Goal: Navigation & Orientation: Find specific page/section

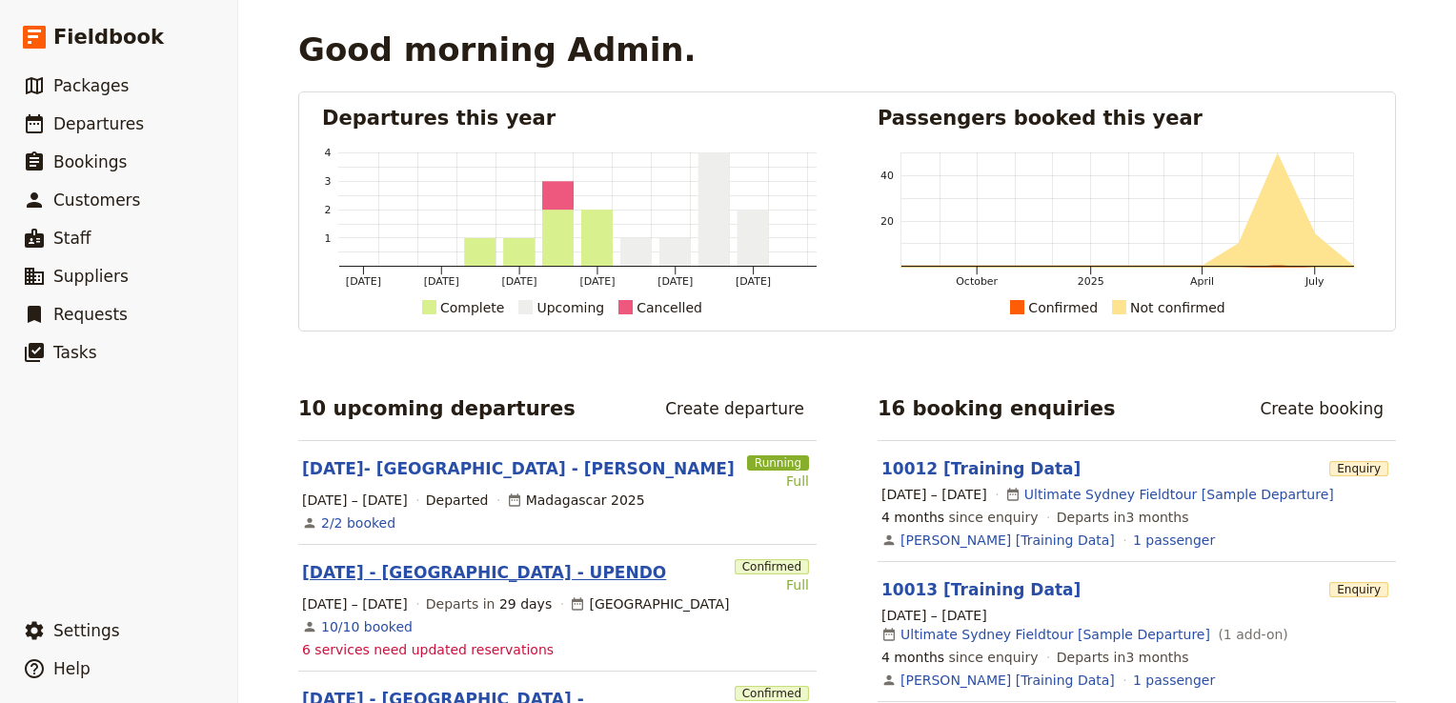
click at [404, 579] on link "[DATE] - [GEOGRAPHIC_DATA] - UPENDO" at bounding box center [484, 572] width 364 height 23
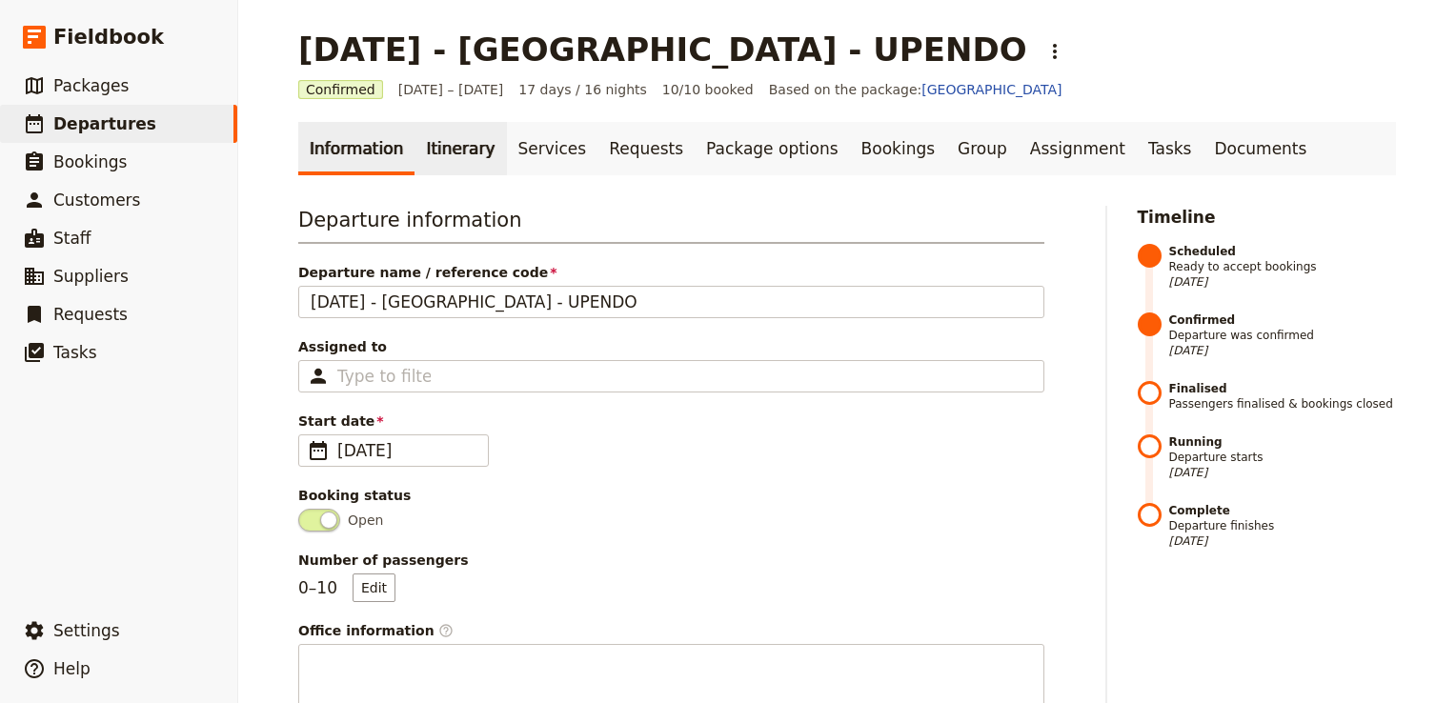
click at [440, 155] on link "Itinerary" at bounding box center [461, 148] width 92 height 53
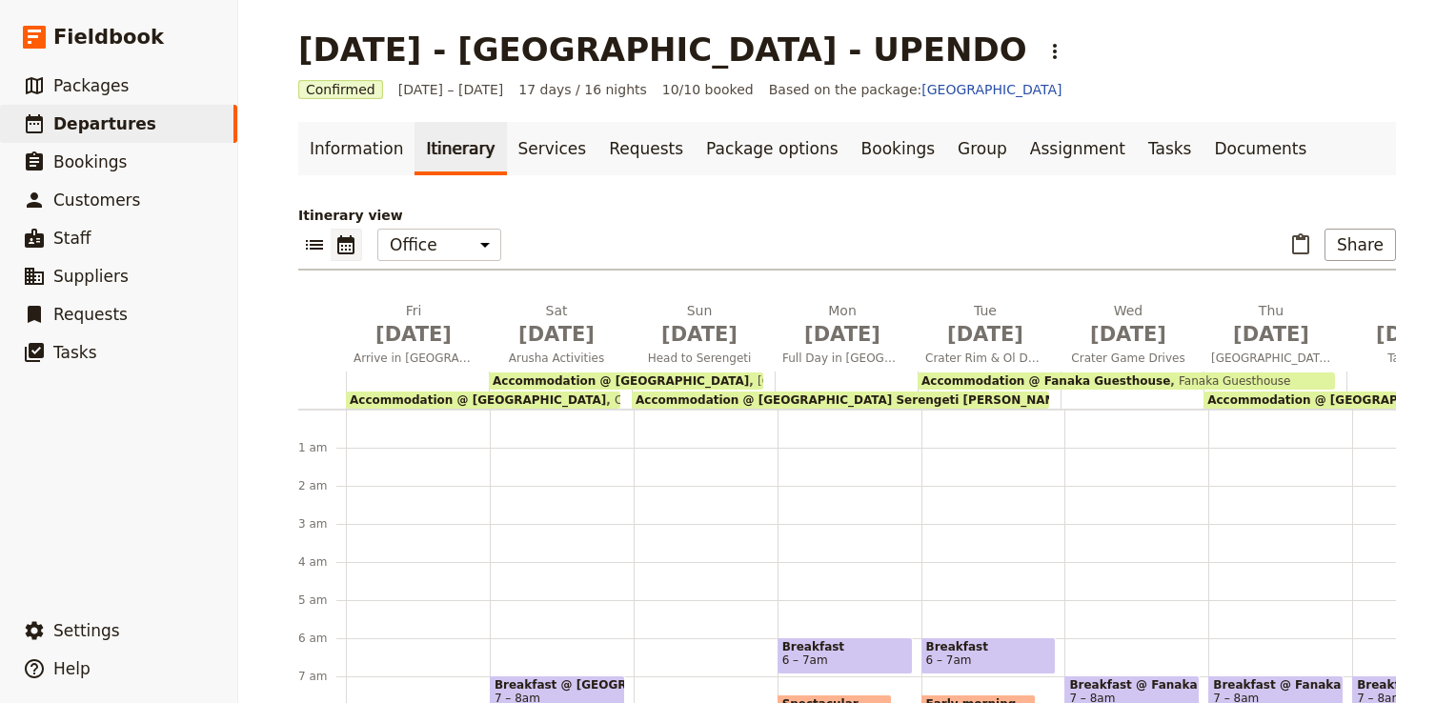
scroll to position [210, 0]
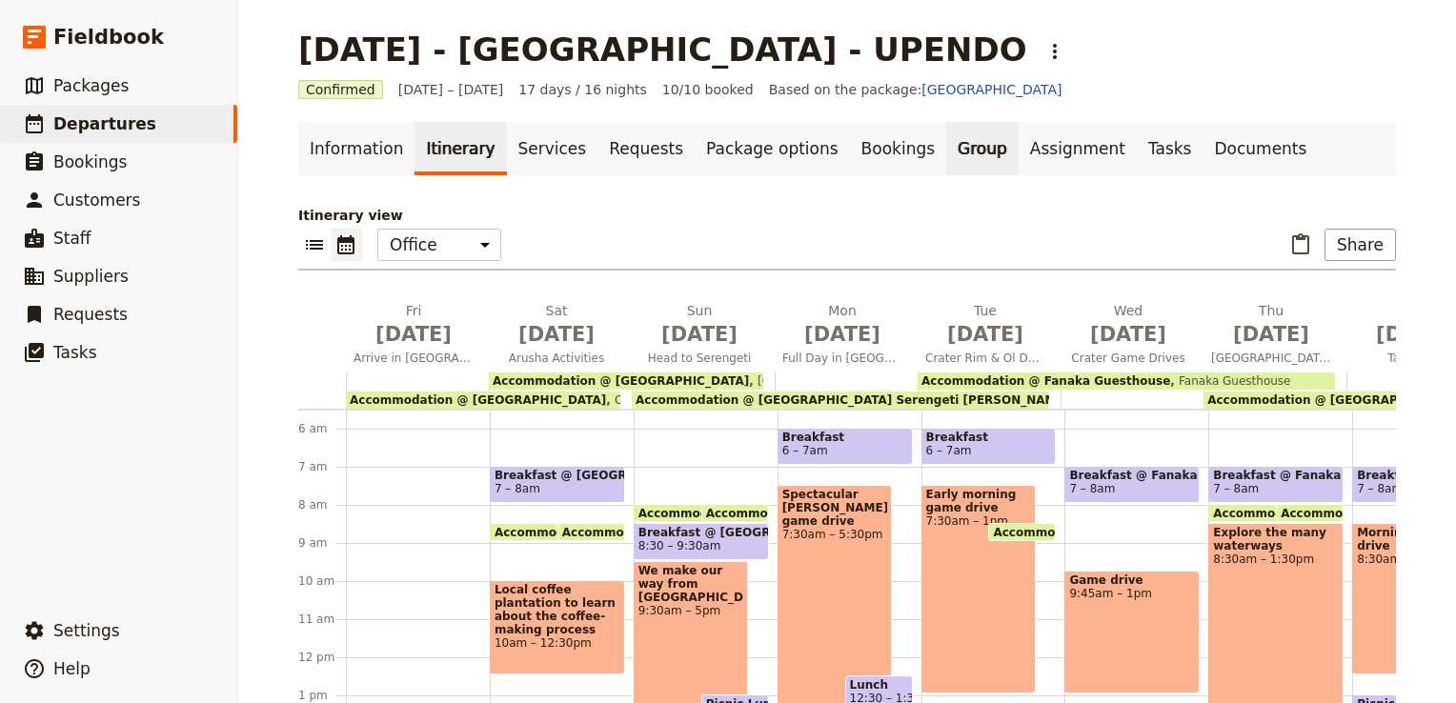
click at [947, 148] on link "Group" at bounding box center [983, 148] width 72 height 53
